Goal: Use online tool/utility: Utilize a website feature to perform a specific function

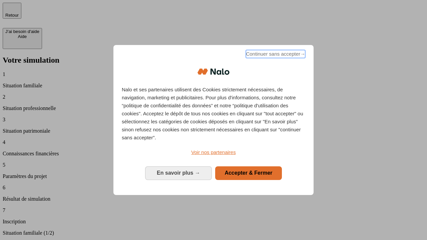
click at [275, 55] on span "Continuer sans accepter →" at bounding box center [275, 54] width 59 height 8
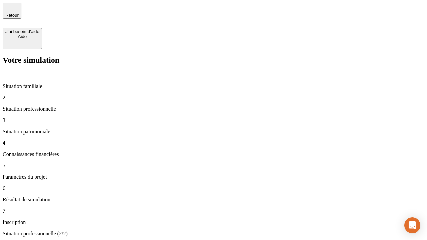
type input "70 000"
type input "1 000"
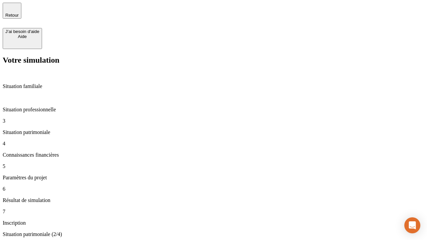
type input "800"
type input "6"
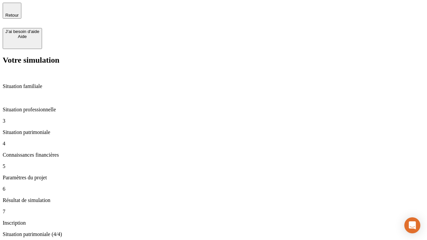
type input "400"
type input "3"
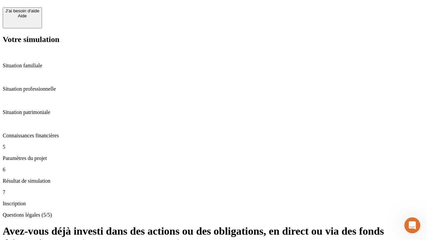
scroll to position [16, 0]
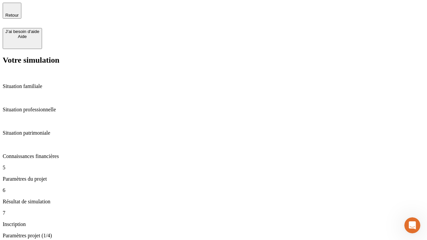
type input "35"
type input "500"
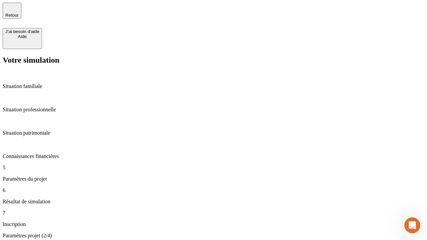
type input "640"
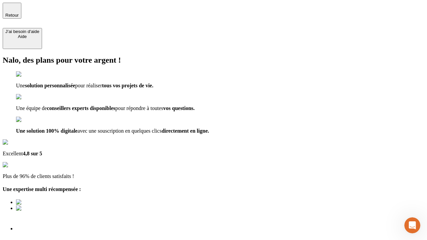
type input "[EMAIL_ADDRESS][DOMAIN_NAME]"
